Goal: Information Seeking & Learning: Check status

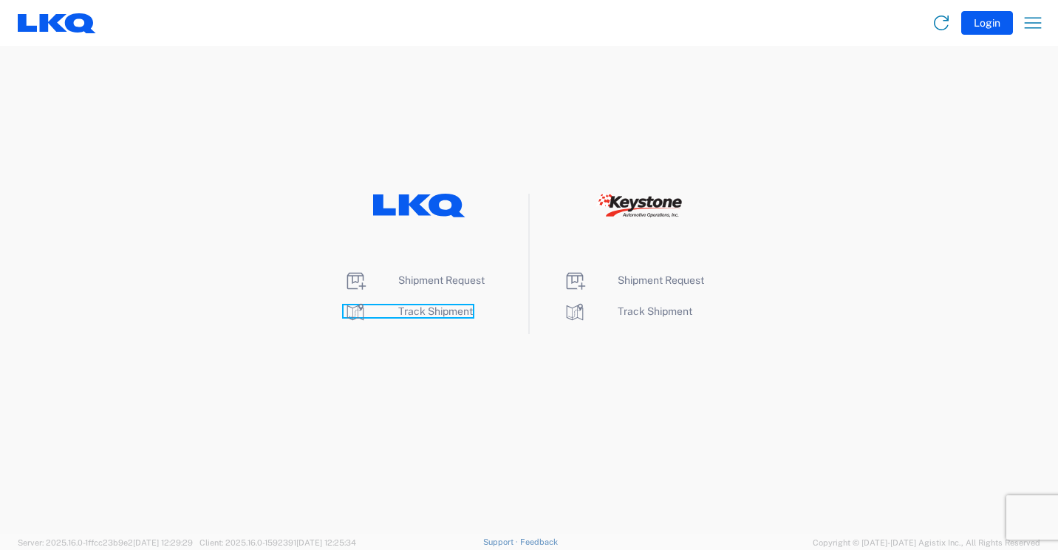
click at [443, 314] on span "Track Shipment" at bounding box center [435, 311] width 75 height 12
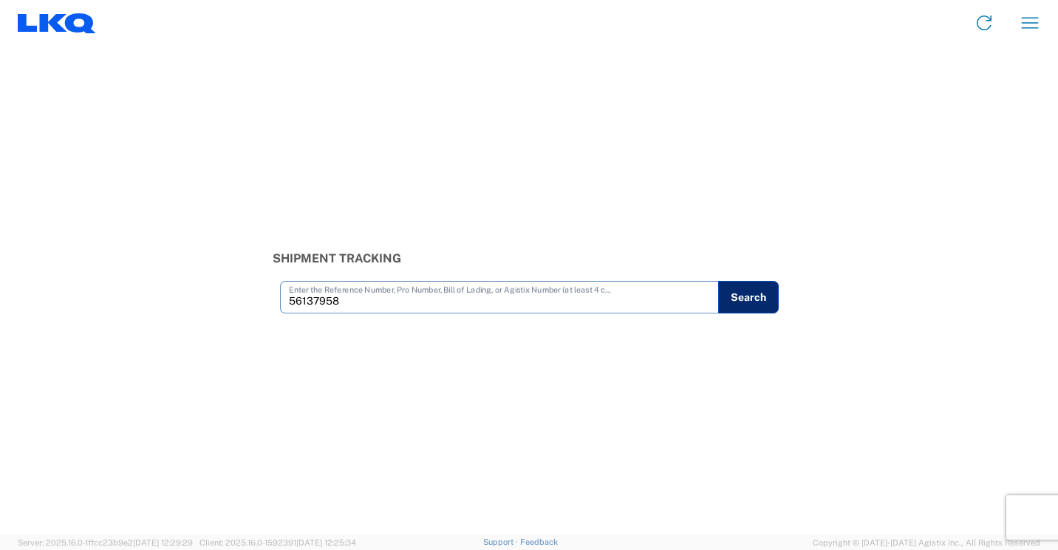
type input "56137958"
click at [736, 301] on button "Search" at bounding box center [748, 297] width 61 height 33
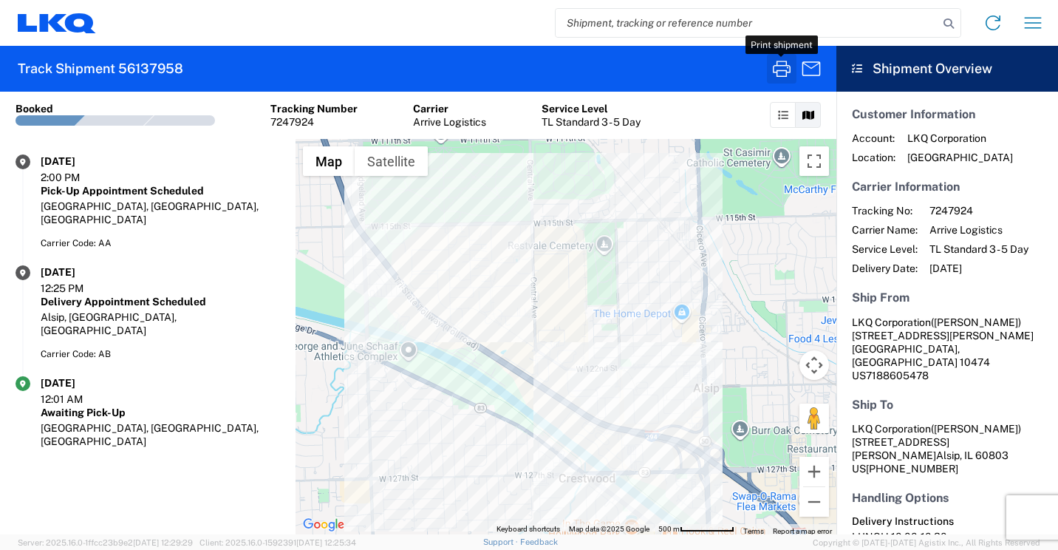
click at [785, 78] on icon "button" at bounding box center [782, 69] width 24 height 24
